Goal: Transaction & Acquisition: Book appointment/travel/reservation

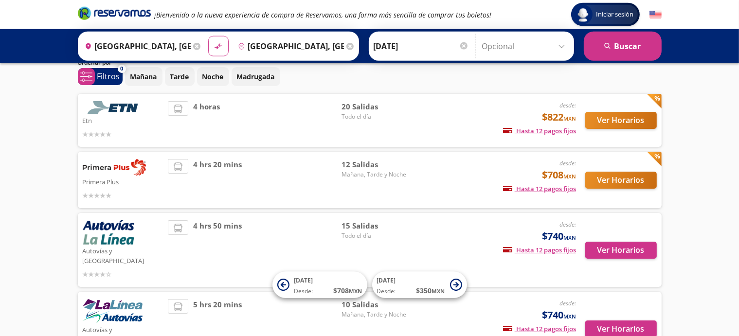
scroll to position [103, 0]
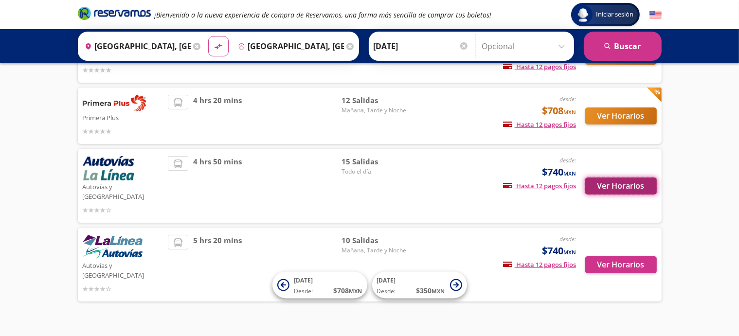
click at [624, 183] on button "Ver Horarios" at bounding box center [621, 186] width 72 height 17
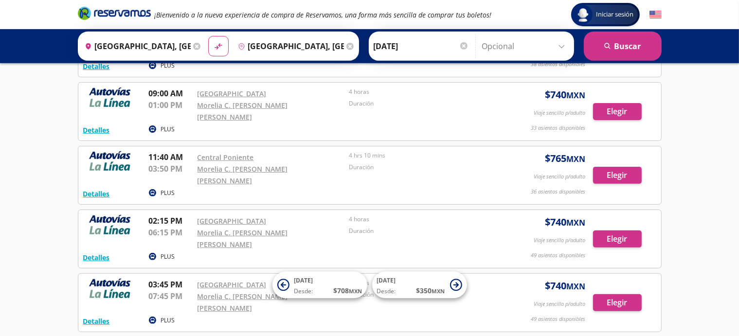
scroll to position [290, 0]
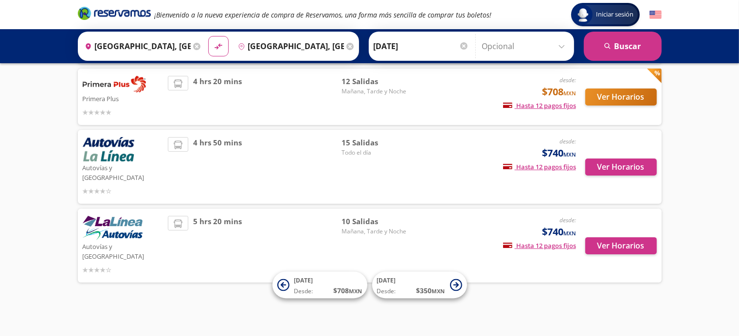
scroll to position [103, 0]
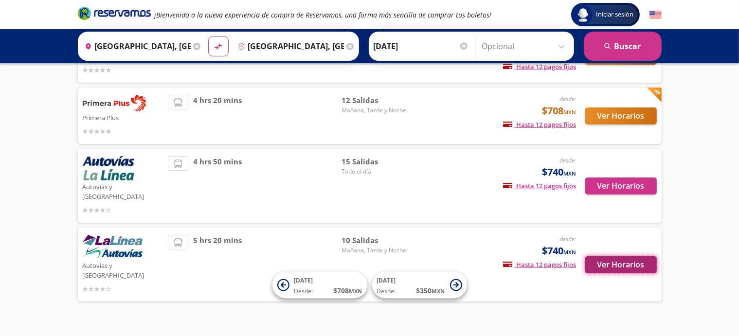
click at [626, 256] on button "Ver Horarios" at bounding box center [621, 264] width 72 height 17
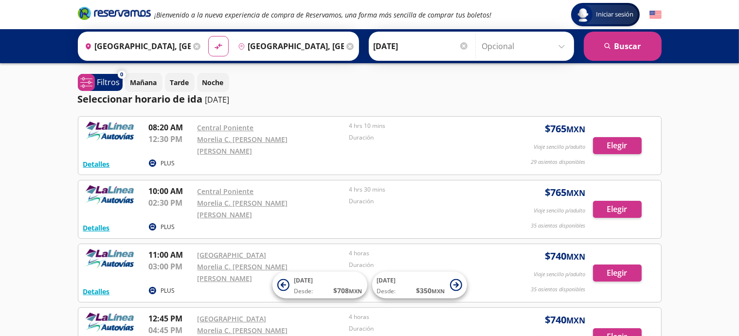
scroll to position [154, 0]
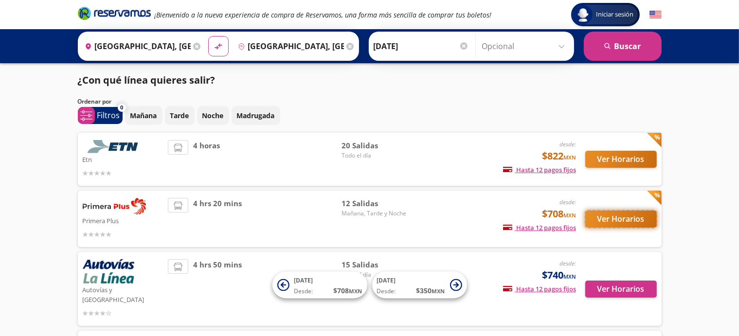
click at [627, 221] on button "Ver Horarios" at bounding box center [621, 219] width 72 height 17
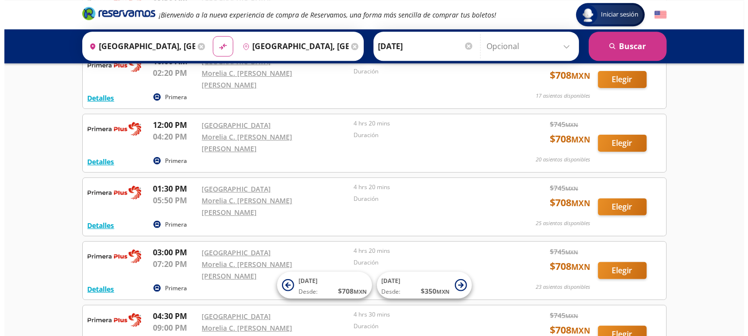
scroll to position [257, 0]
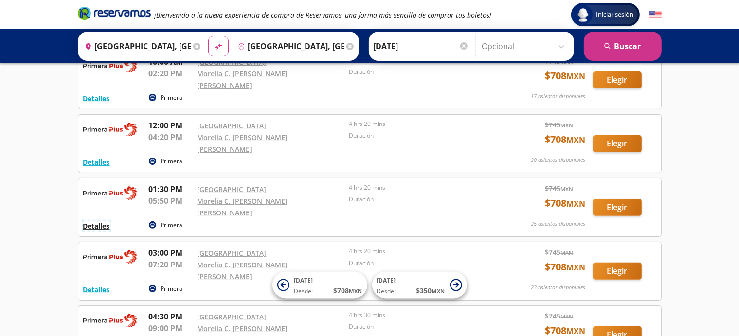
click at [95, 221] on button "Detalles" at bounding box center [96, 226] width 27 height 10
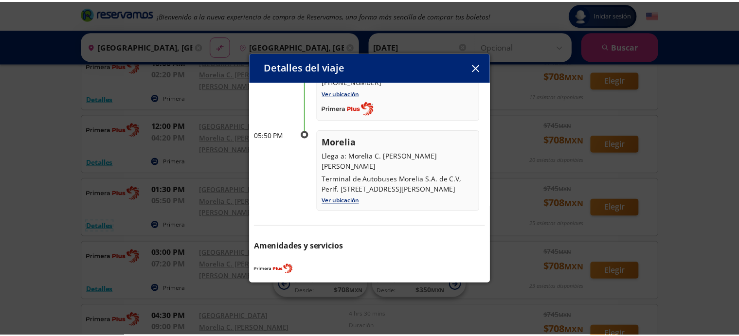
scroll to position [133, 0]
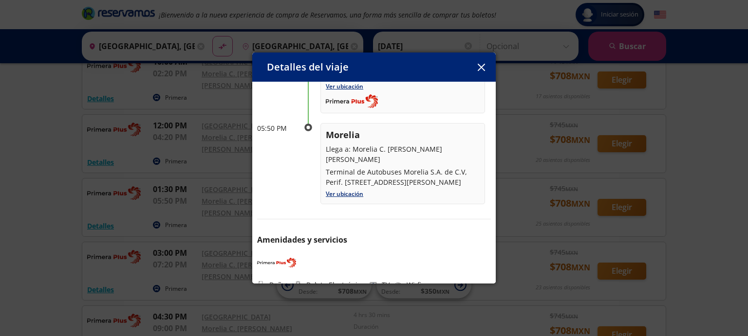
click at [484, 61] on button "button" at bounding box center [481, 67] width 15 height 15
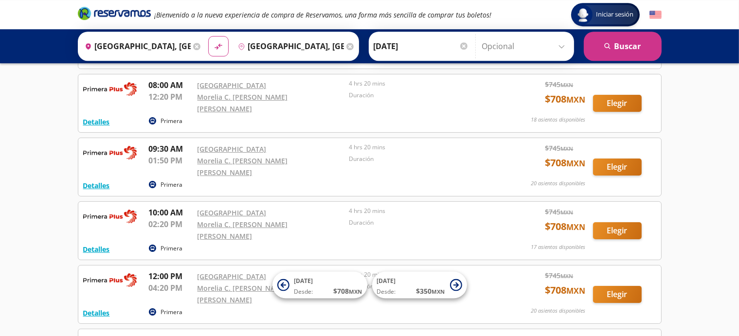
scroll to position [103, 0]
